Goal: Information Seeking & Learning: Learn about a topic

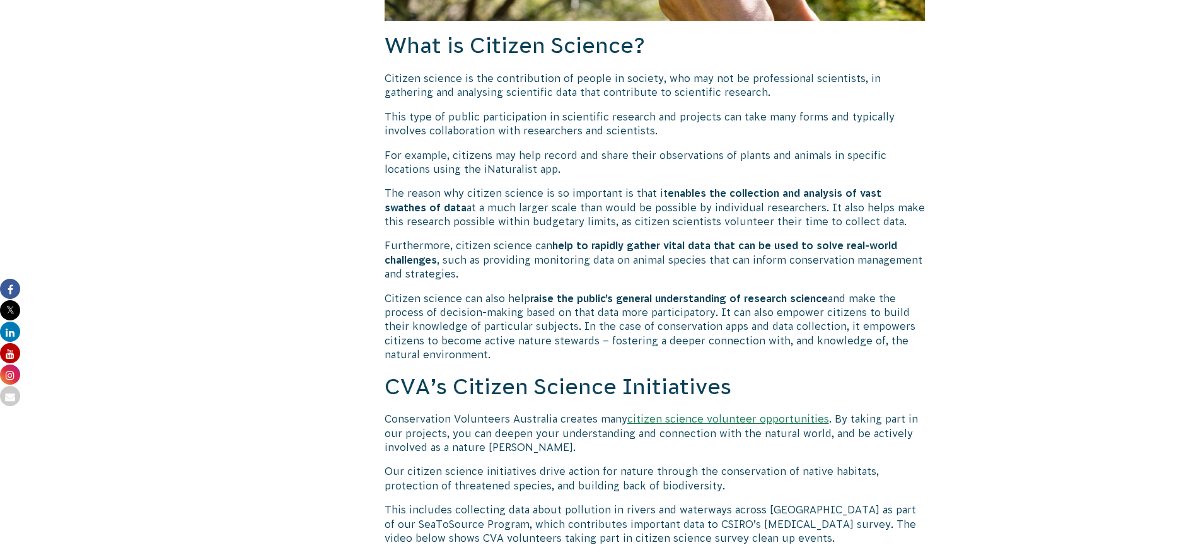
scroll to position [820, 0]
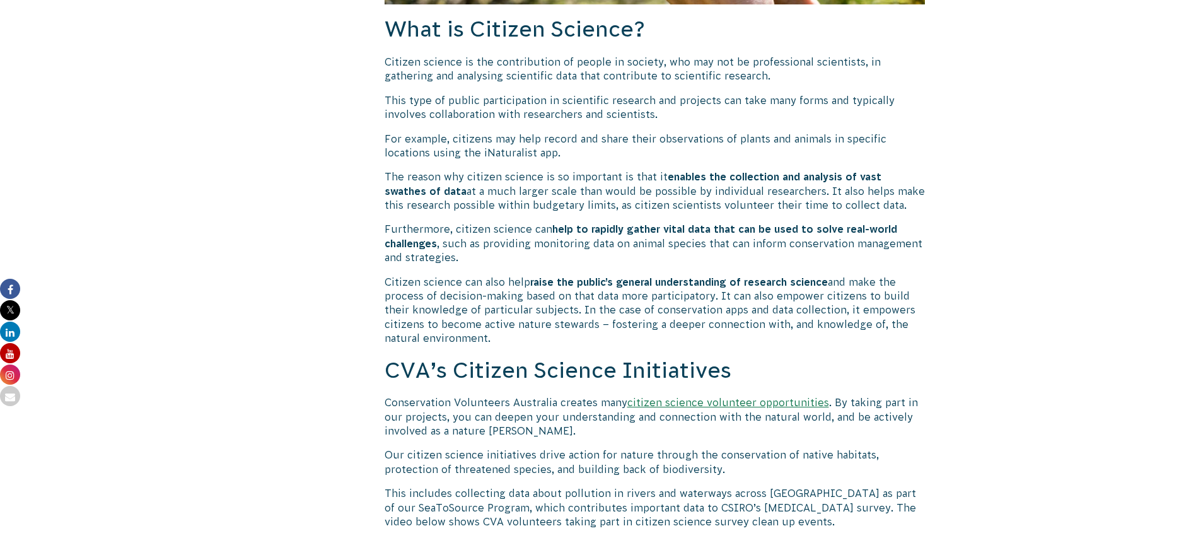
click at [774, 401] on link "citizen science volunteer opportunities" at bounding box center [728, 402] width 202 height 11
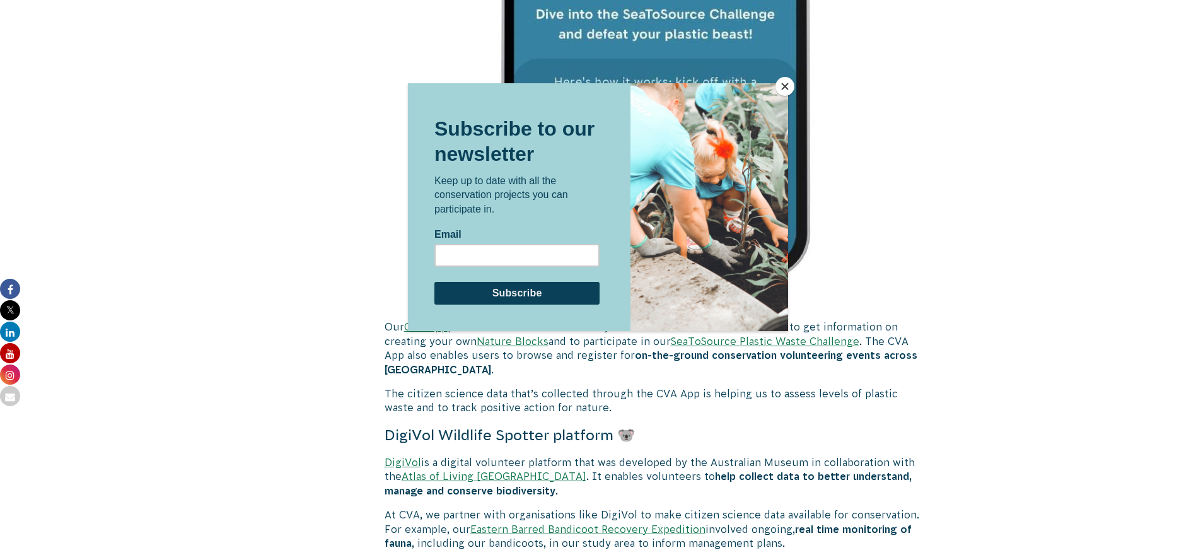
scroll to position [3089, 0]
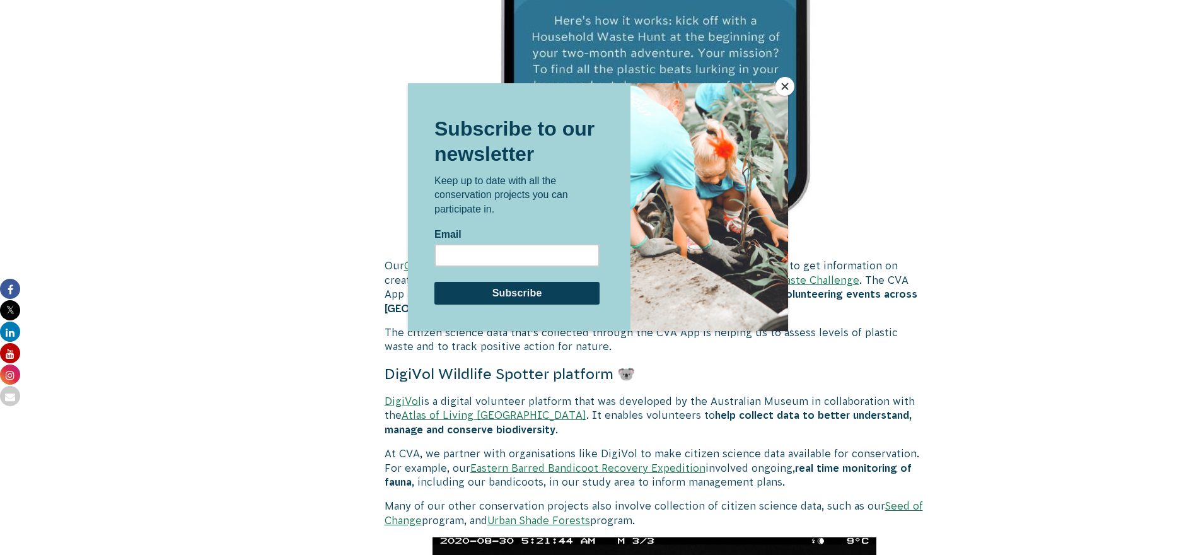
click at [787, 84] on button "Close" at bounding box center [785, 86] width 19 height 19
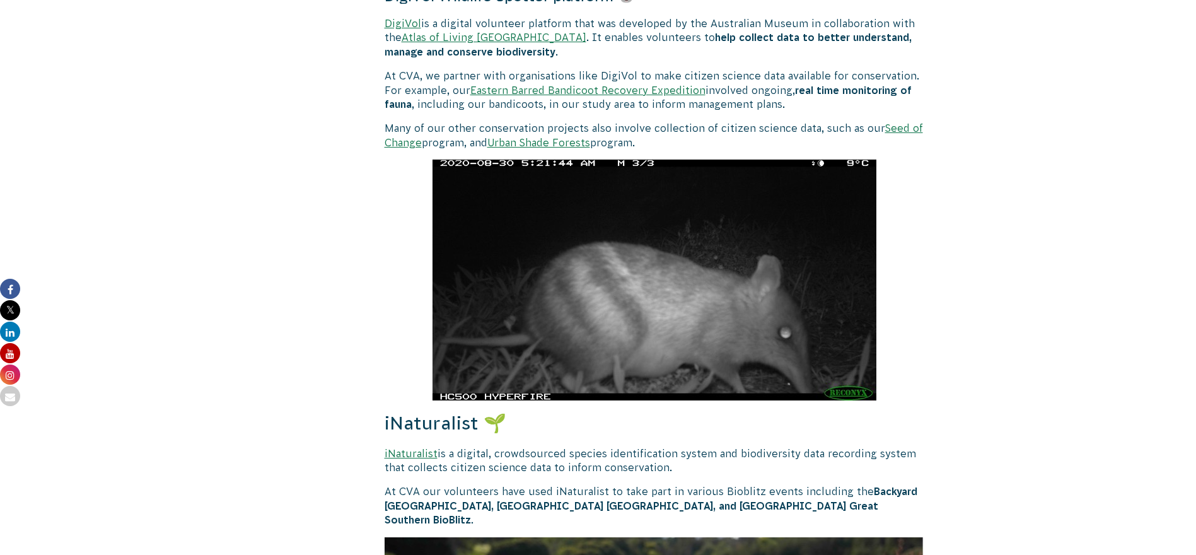
scroll to position [3657, 0]
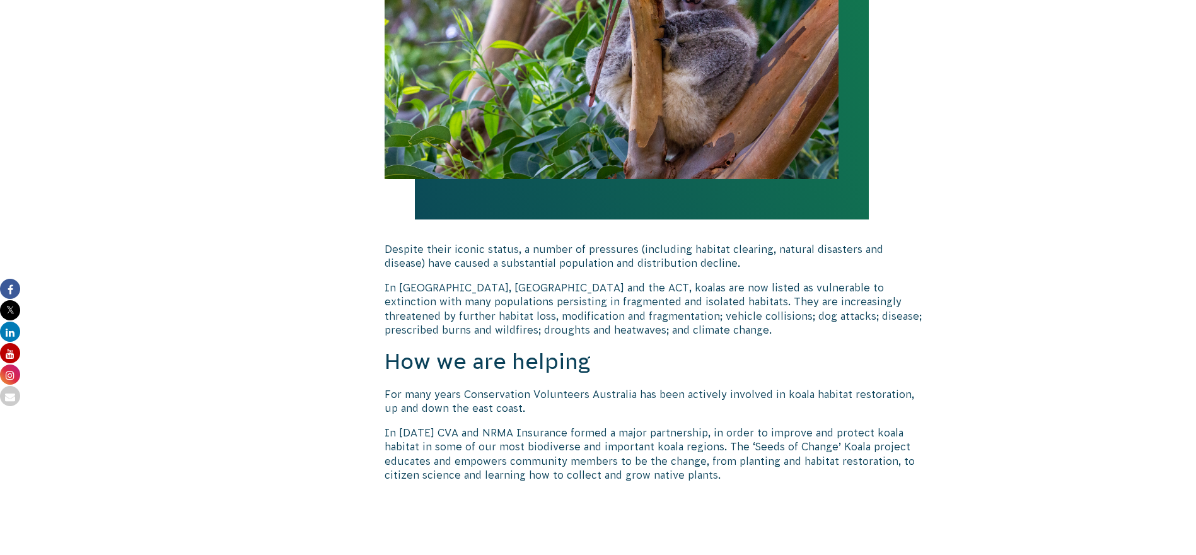
scroll to position [630, 0]
